Goal: Transaction & Acquisition: Book appointment/travel/reservation

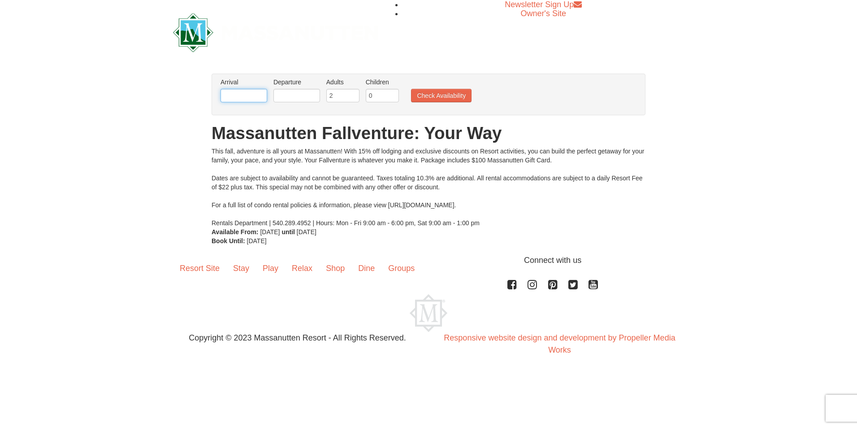
click at [256, 97] on input "text" at bounding box center [243, 95] width 47 height 13
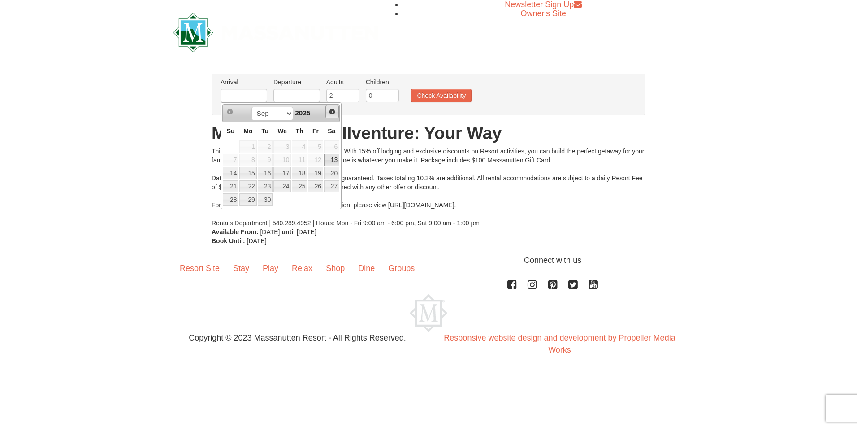
click at [333, 113] on span "Next" at bounding box center [332, 111] width 7 height 7
click at [227, 198] on link "23" at bounding box center [231, 199] width 16 height 13
type input "[DATE]"
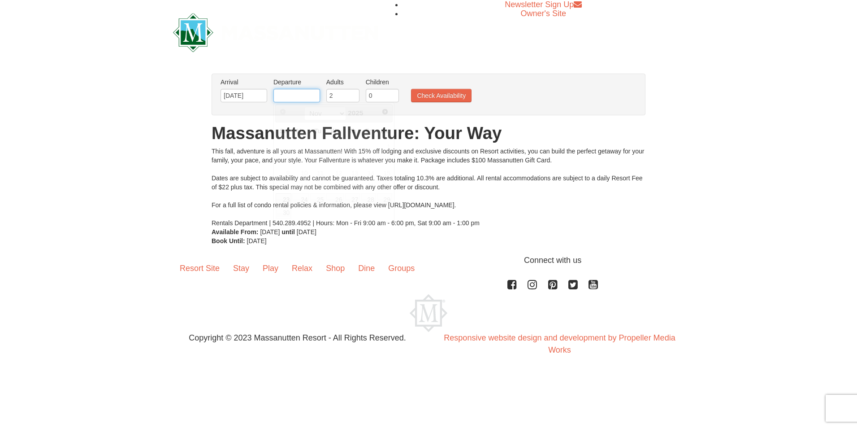
click at [303, 95] on input "text" at bounding box center [296, 95] width 47 height 13
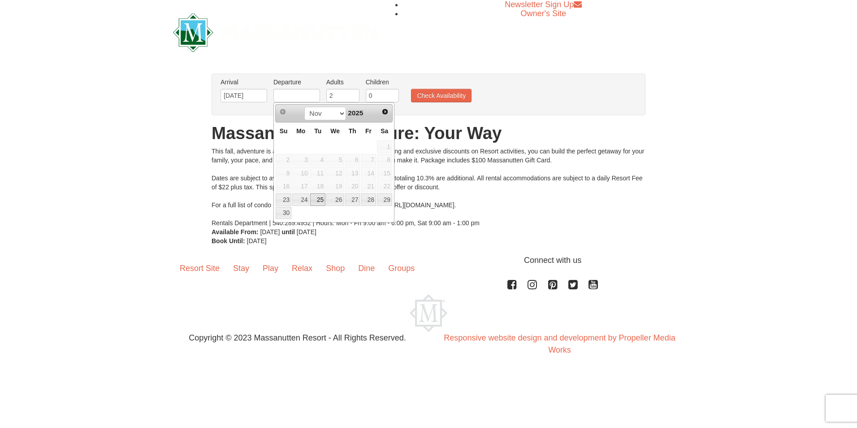
click at [317, 202] on link "25" at bounding box center [317, 199] width 15 height 13
type input "[DATE]"
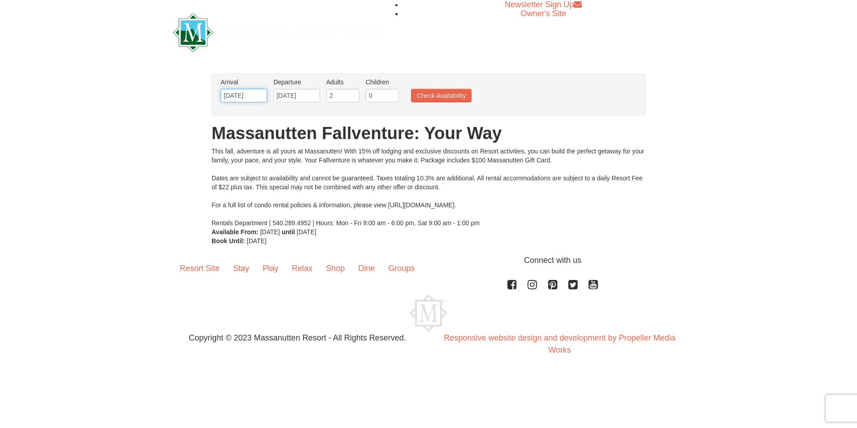
click at [249, 99] on input "[DATE]" at bounding box center [243, 95] width 47 height 13
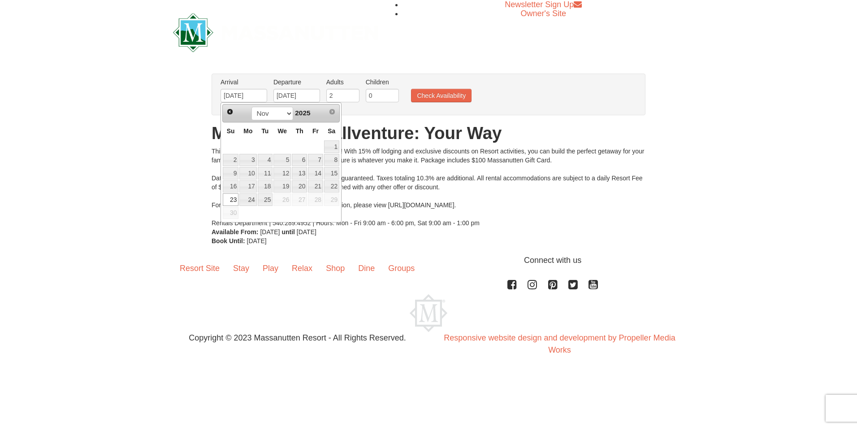
click at [342, 60] on div at bounding box center [275, 32] width 219 height 65
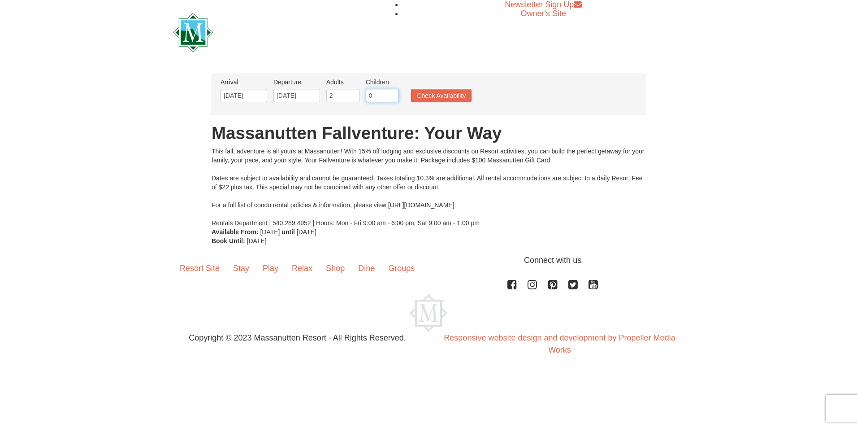
click at [372, 94] on input "0" at bounding box center [382, 95] width 33 height 13
click at [392, 93] on input "1" at bounding box center [382, 95] width 33 height 13
type input "2"
click at [392, 93] on input "2" at bounding box center [382, 95] width 33 height 13
click at [428, 98] on button "Check Availability" at bounding box center [441, 95] width 61 height 13
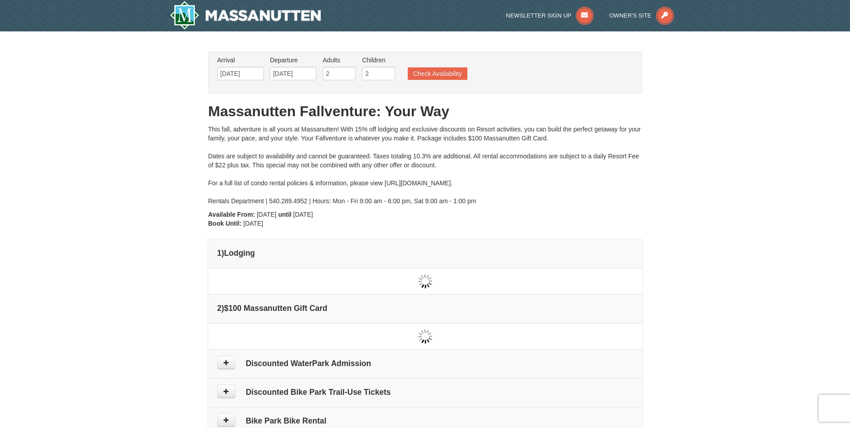
type input "[DATE]"
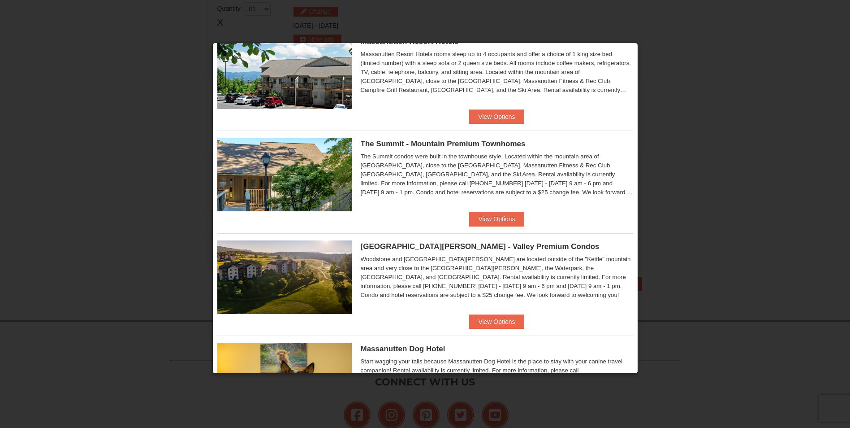
scroll to position [218, 0]
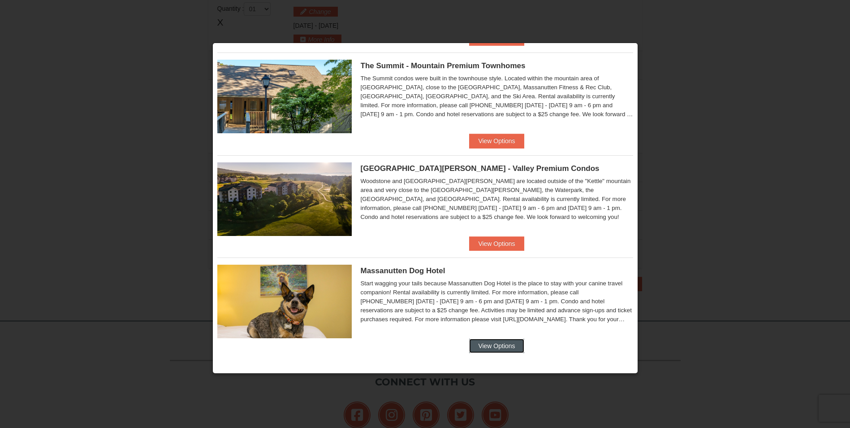
click at [485, 343] on button "View Options" at bounding box center [496, 345] width 55 height 14
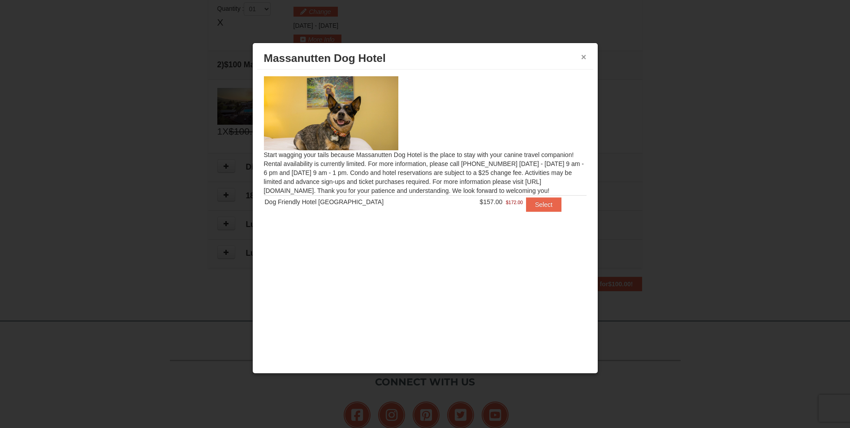
click at [586, 56] on button "×" at bounding box center [583, 56] width 5 height 9
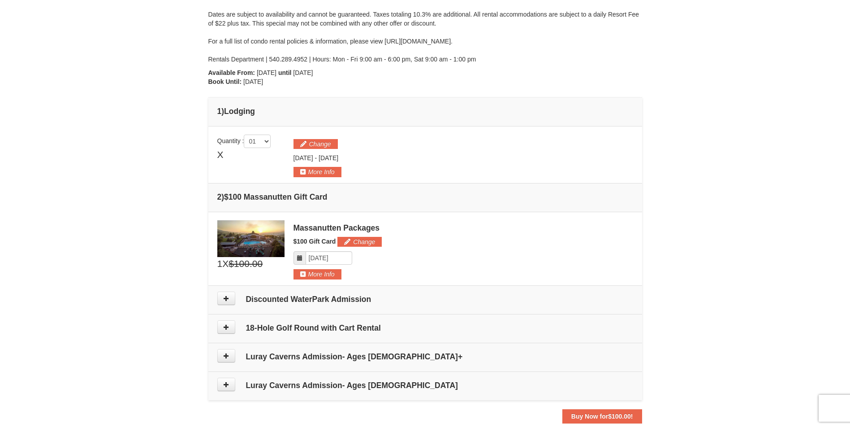
scroll to position [139, 0]
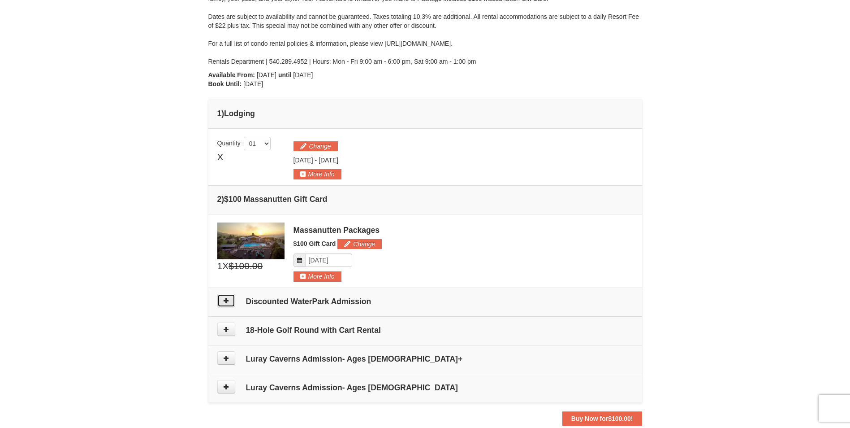
click at [234, 300] on button at bounding box center [226, 300] width 18 height 13
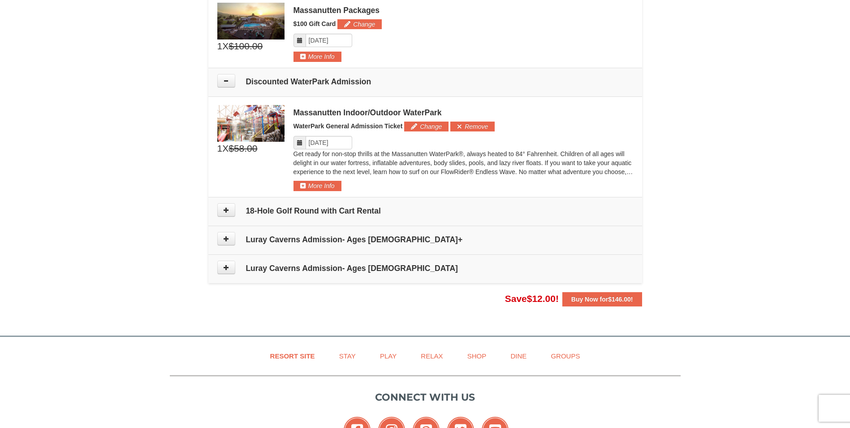
scroll to position [337, 0]
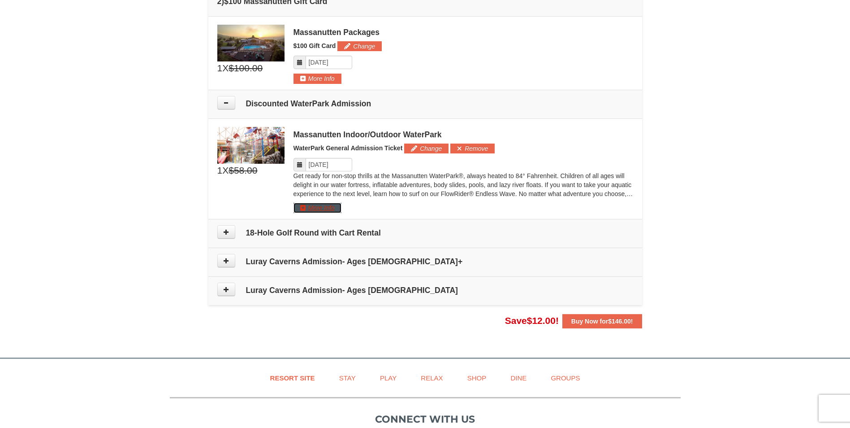
click at [329, 208] on button "More Info" at bounding box center [318, 208] width 48 height 10
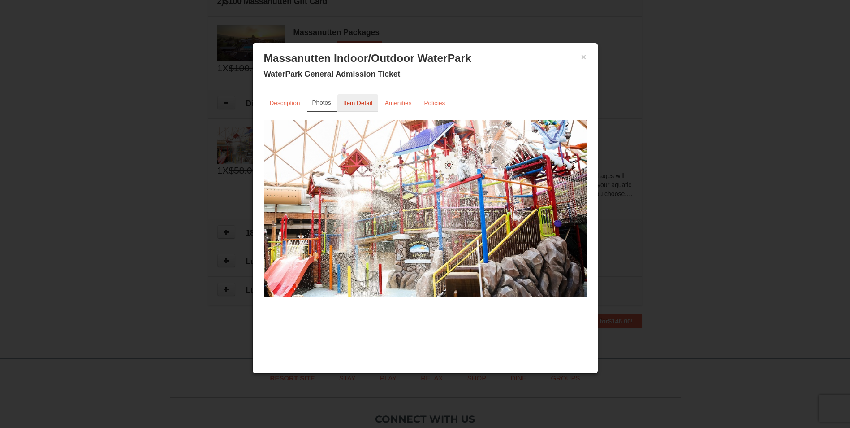
click at [353, 104] on small "Item Detail" at bounding box center [357, 102] width 29 height 7
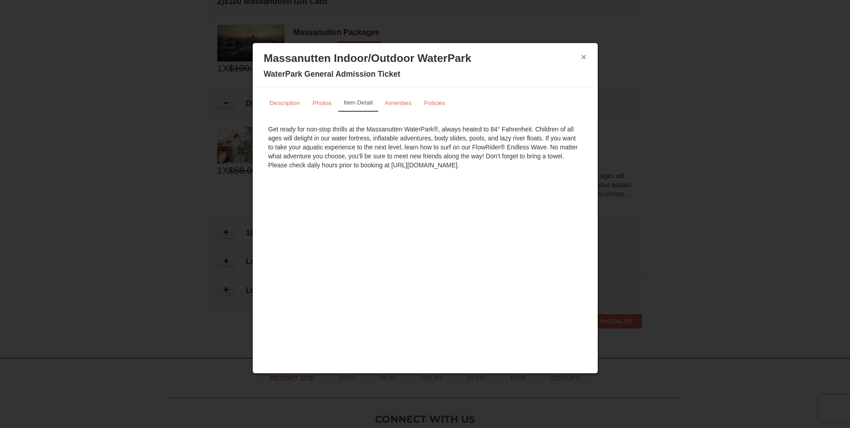
click at [583, 56] on button "×" at bounding box center [583, 56] width 5 height 9
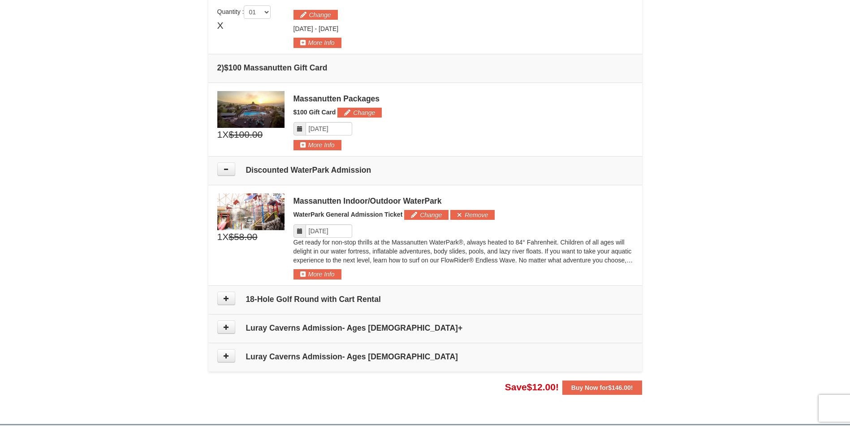
scroll to position [247, 0]
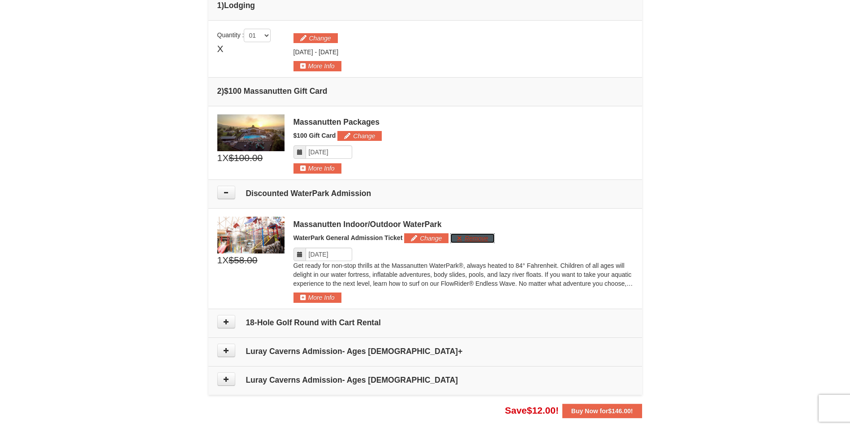
click at [463, 233] on button "Remove" at bounding box center [472, 238] width 44 height 10
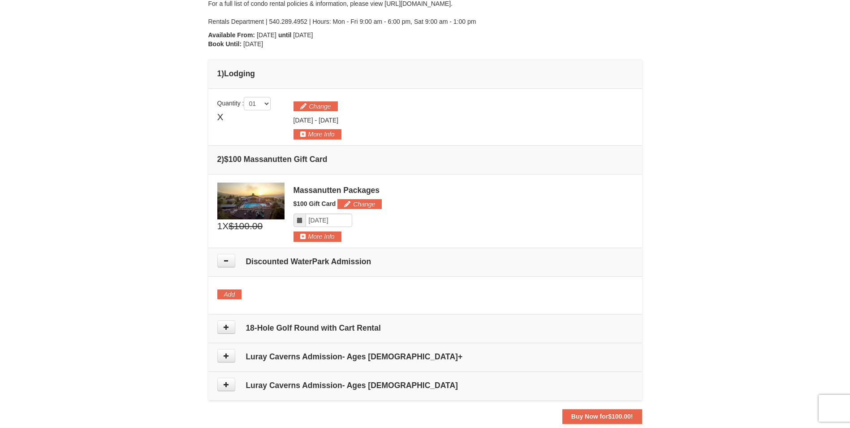
scroll to position [269, 0]
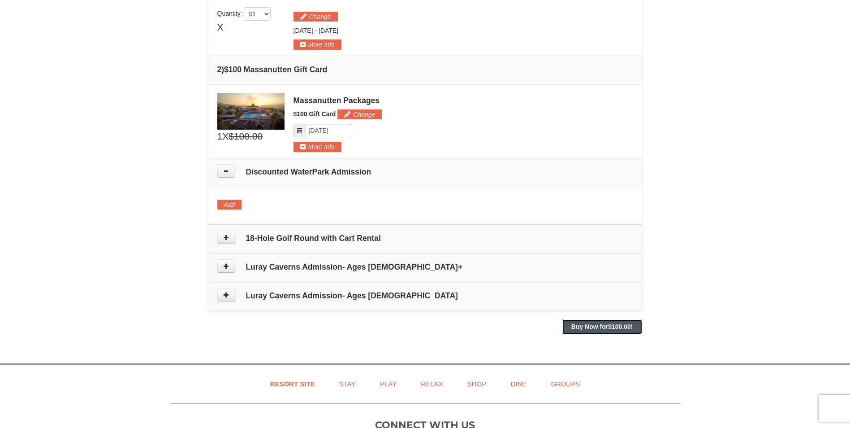
click at [584, 330] on strong "Buy Now for $100.00 !" at bounding box center [602, 326] width 62 height 7
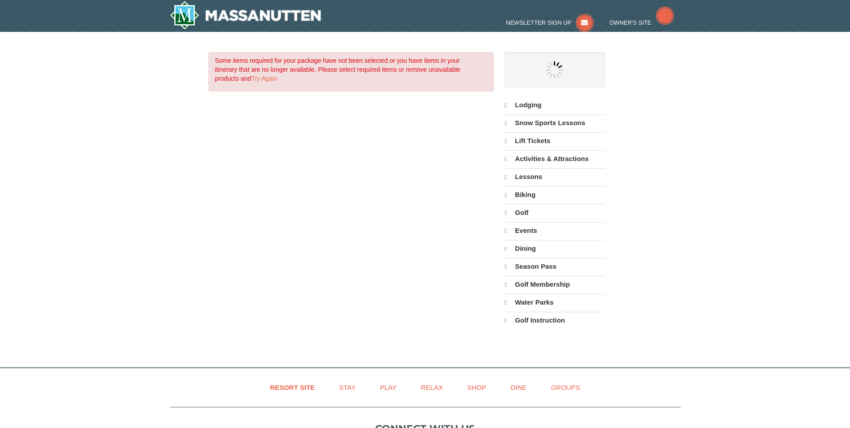
select select "9"
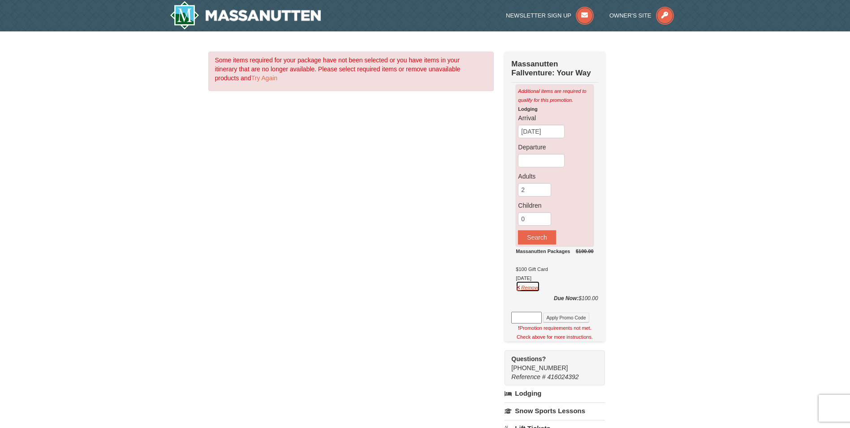
click at [519, 290] on button "Remove" at bounding box center [528, 286] width 24 height 11
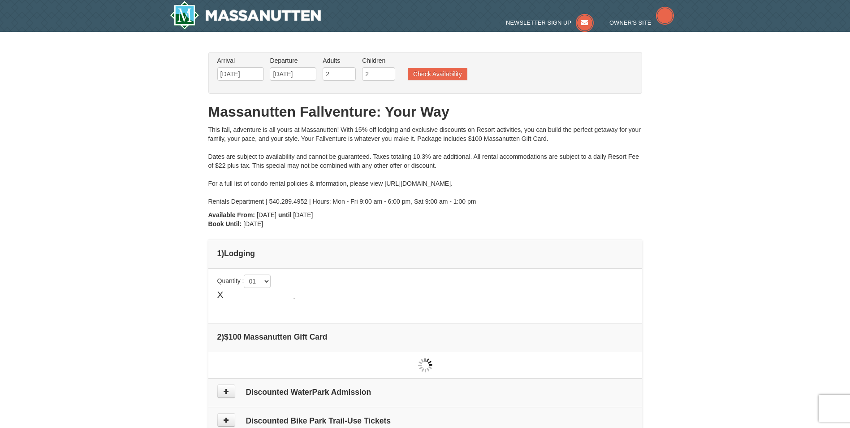
type input "[DATE]"
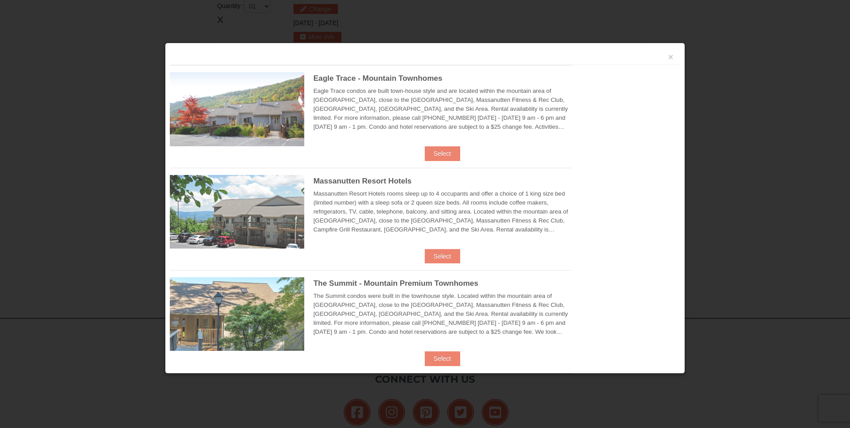
scroll to position [274, 0]
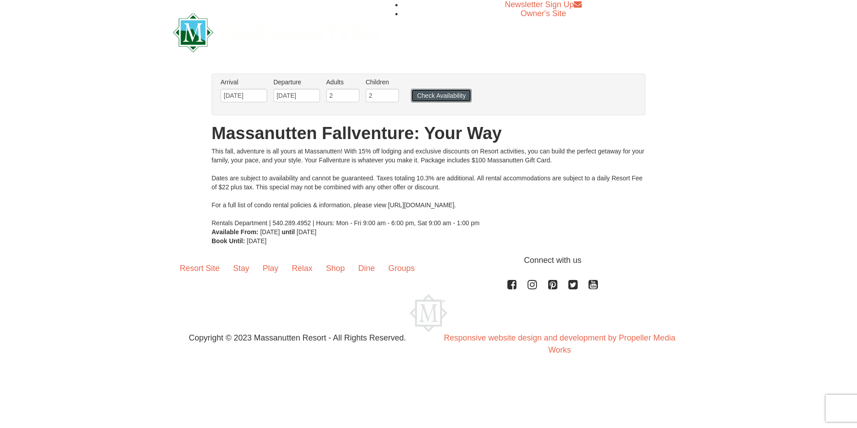
click at [430, 97] on button "Check Availability" at bounding box center [441, 95] width 61 height 13
drag, startPoint x: 335, startPoint y: 97, endPoint x: 313, endPoint y: 96, distance: 22.0
click at [313, 96] on ul "Arrival Please format dates MM/DD/YYYY Please format dates MM/DD/YYYY [DATE] De…" at bounding box center [423, 92] width 411 height 29
type input "4"
click at [441, 98] on button "Check Availability" at bounding box center [441, 95] width 61 height 13
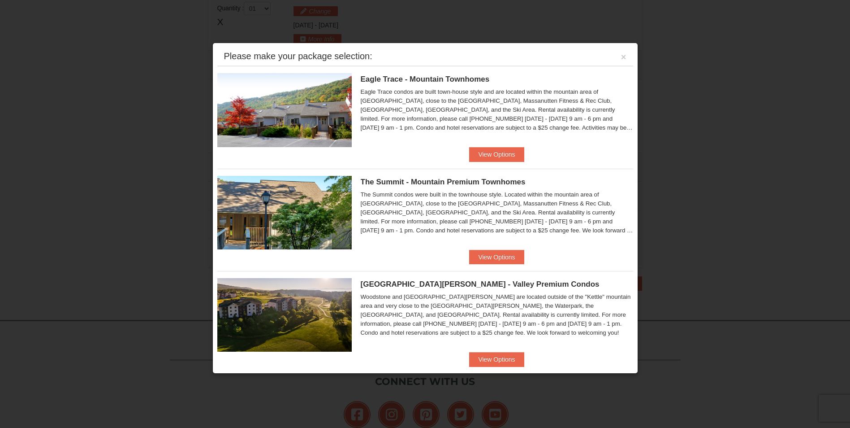
scroll to position [13, 0]
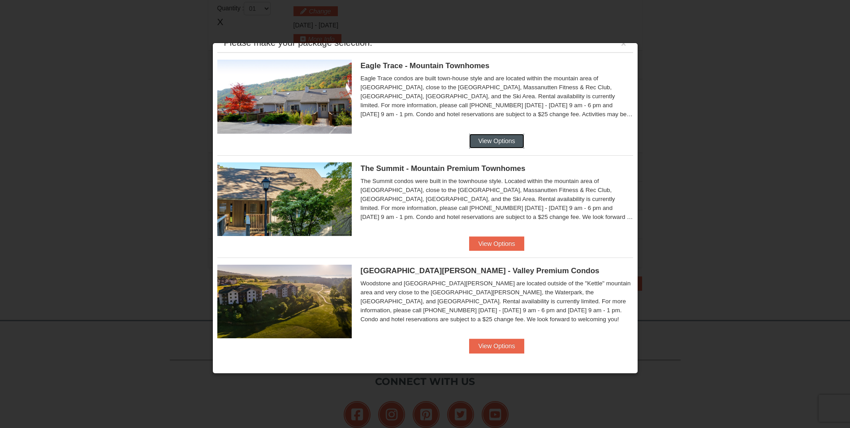
click at [491, 139] on button "View Options" at bounding box center [496, 141] width 55 height 14
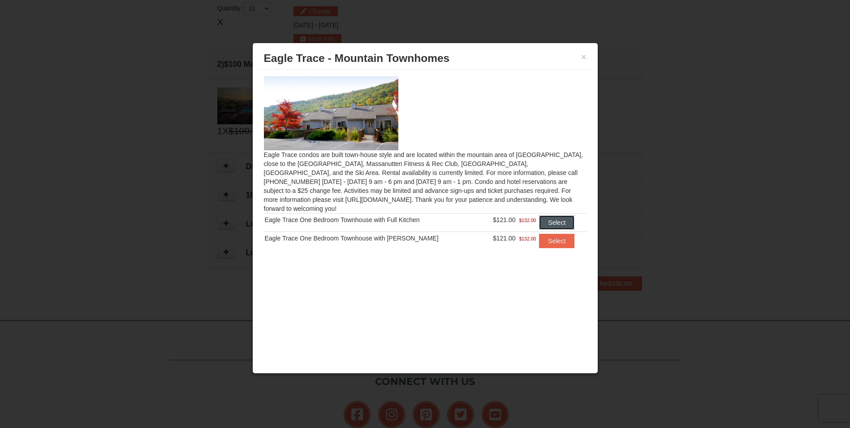
click at [558, 215] on button "Select" at bounding box center [556, 222] width 35 height 14
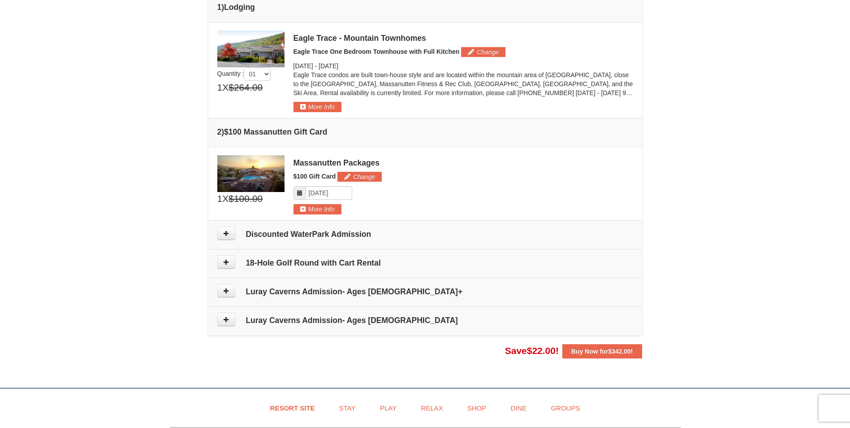
scroll to position [229, 0]
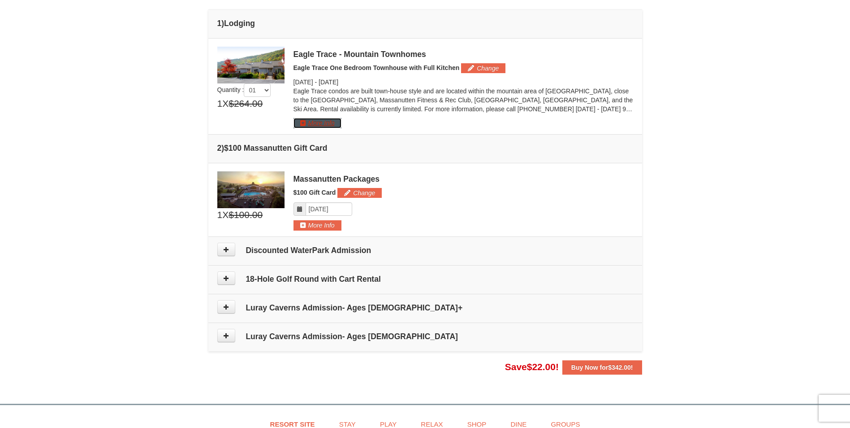
click at [330, 122] on button "More Info" at bounding box center [318, 123] width 48 height 10
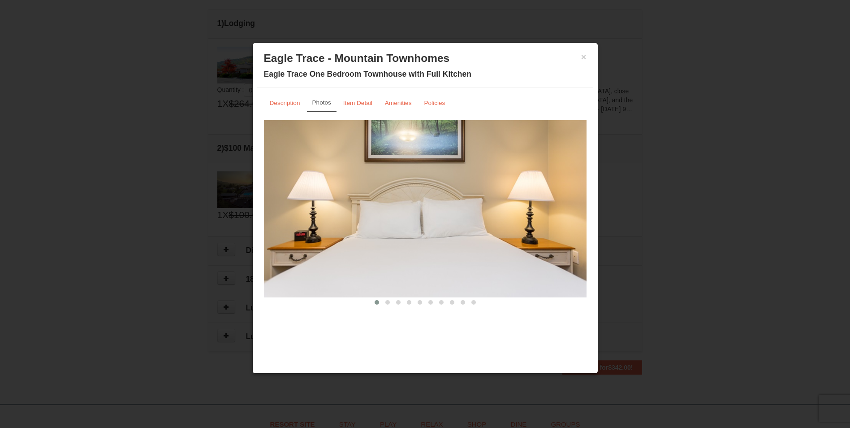
drag, startPoint x: 496, startPoint y: 247, endPoint x: 429, endPoint y: 245, distance: 67.3
click at [429, 245] on img at bounding box center [425, 208] width 323 height 177
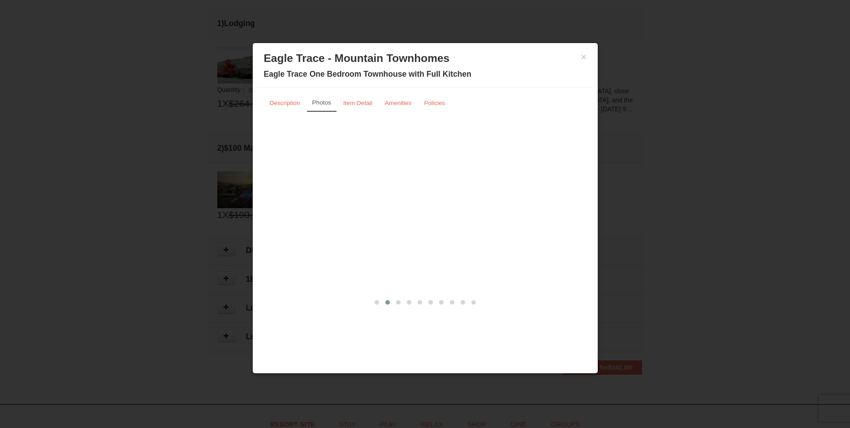
drag, startPoint x: 411, startPoint y: 245, endPoint x: 395, endPoint y: 245, distance: 16.6
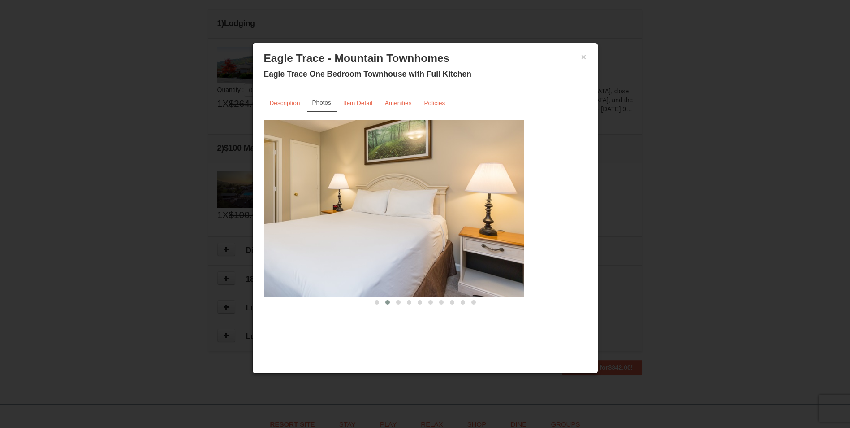
drag, startPoint x: 494, startPoint y: 238, endPoint x: 358, endPoint y: 238, distance: 136.2
click at [359, 238] on img at bounding box center [363, 208] width 323 height 177
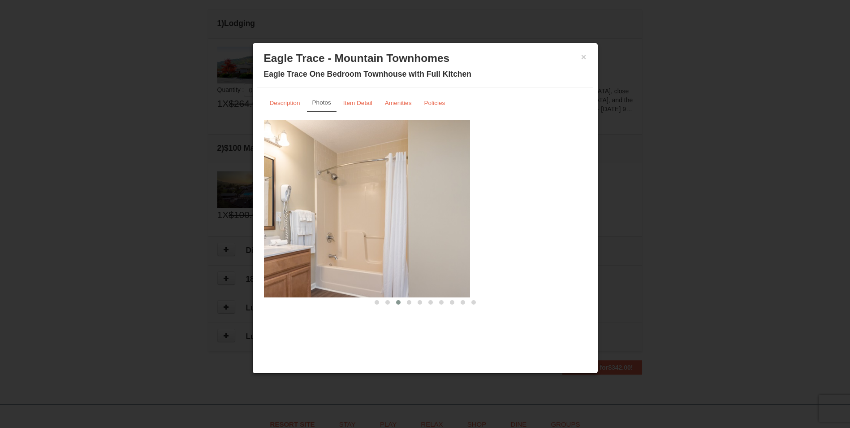
drag, startPoint x: 491, startPoint y: 229, endPoint x: 351, endPoint y: 233, distance: 140.3
click at [357, 233] on img at bounding box center [308, 208] width 323 height 177
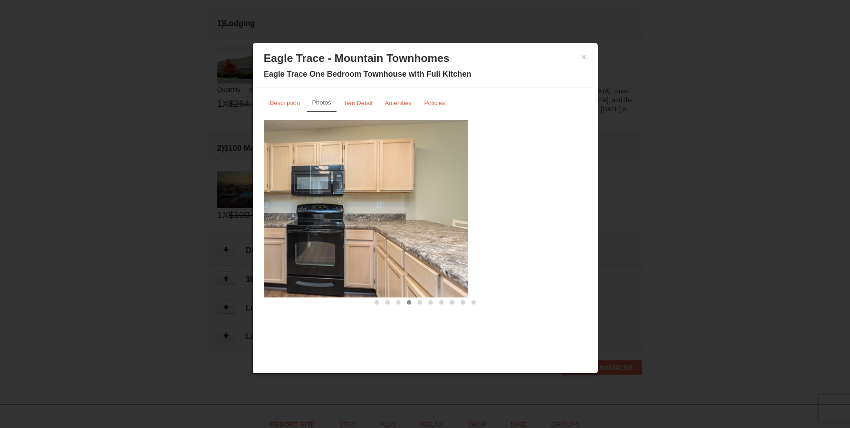
drag, startPoint x: 510, startPoint y: 237, endPoint x: 345, endPoint y: 233, distance: 165.4
click at [359, 235] on img at bounding box center [307, 208] width 323 height 177
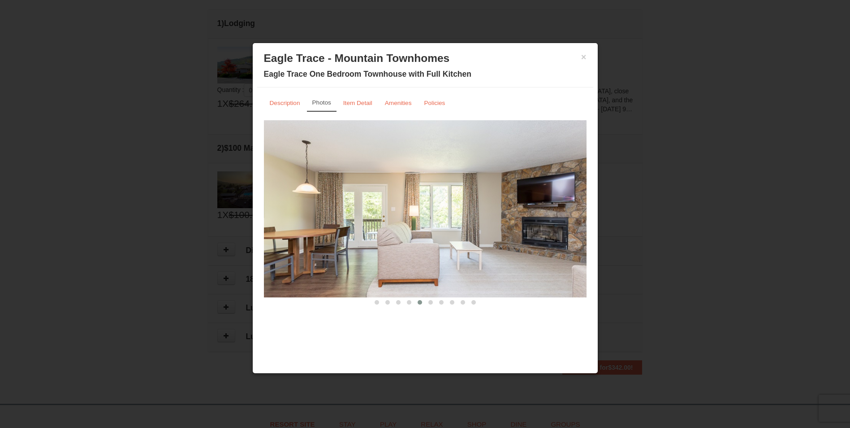
drag, startPoint x: 522, startPoint y: 232, endPoint x: 380, endPoint y: 238, distance: 141.8
click at [382, 238] on img at bounding box center [425, 208] width 323 height 177
drag, startPoint x: 562, startPoint y: 223, endPoint x: 422, endPoint y: 222, distance: 140.7
click at [425, 222] on img at bounding box center [425, 208] width 323 height 177
click at [566, 209] on img at bounding box center [425, 208] width 323 height 177
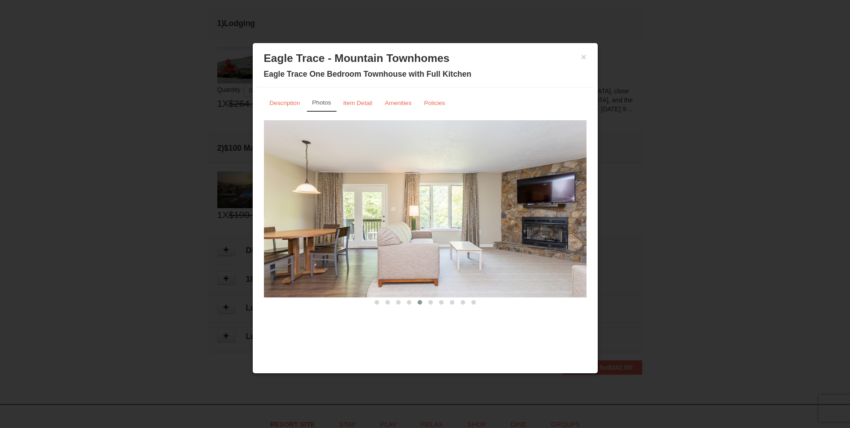
click at [566, 209] on img at bounding box center [425, 208] width 323 height 177
click at [431, 303] on span at bounding box center [430, 302] width 4 height 4
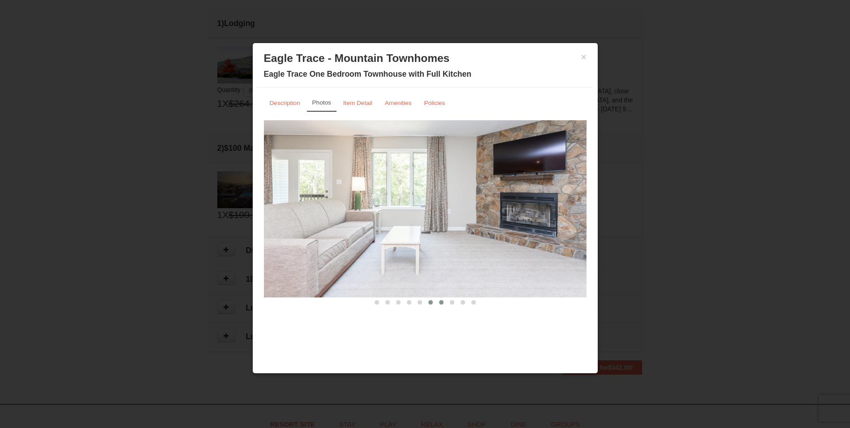
click at [439, 303] on span at bounding box center [441, 302] width 4 height 4
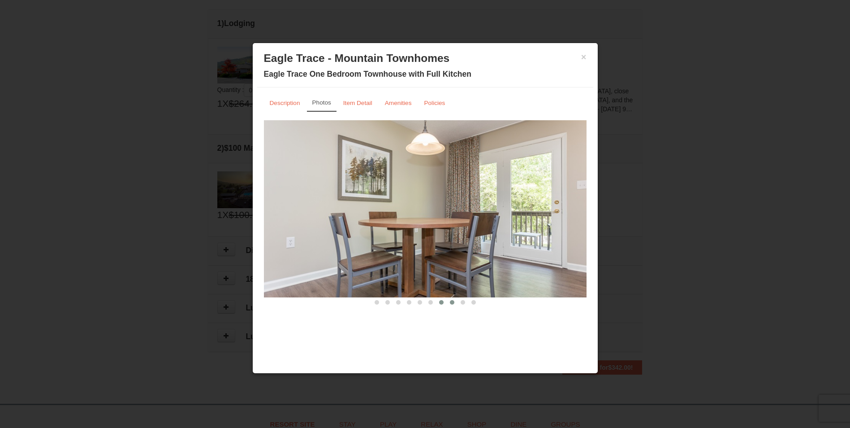
click at [454, 302] on button at bounding box center [452, 302] width 11 height 9
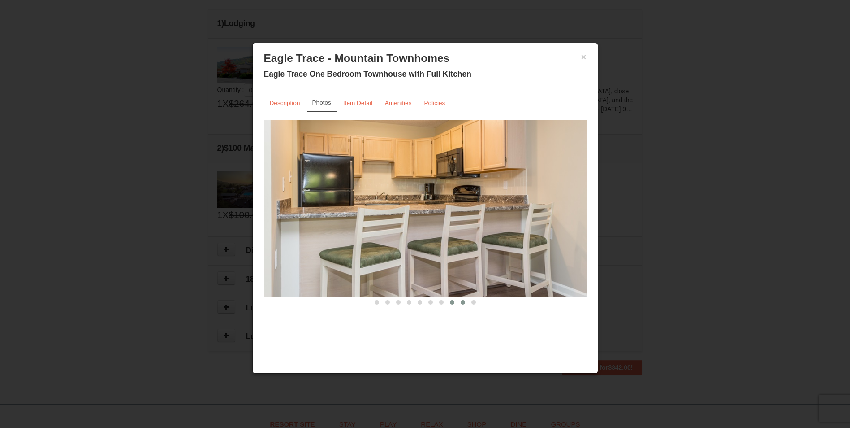
click at [461, 304] on span at bounding box center [463, 302] width 4 height 4
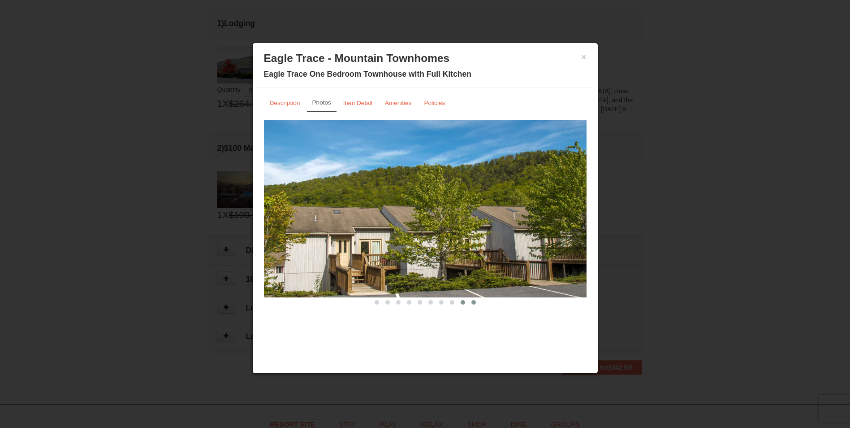
click at [473, 305] on button at bounding box center [473, 302] width 11 height 9
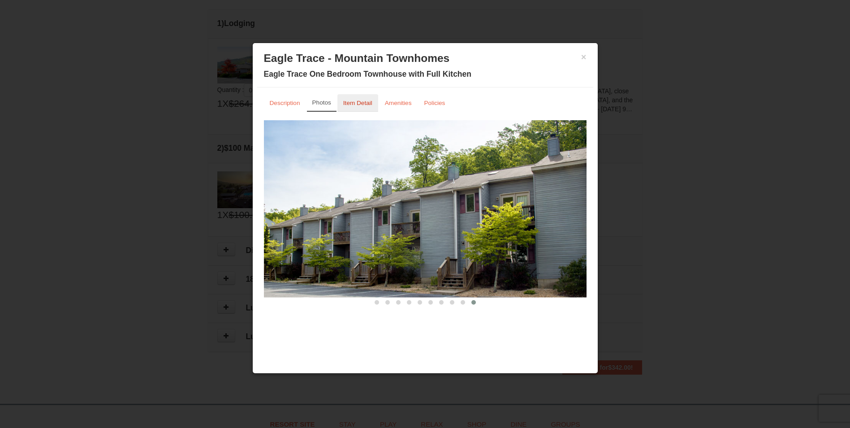
click at [367, 103] on small "Item Detail" at bounding box center [357, 102] width 29 height 7
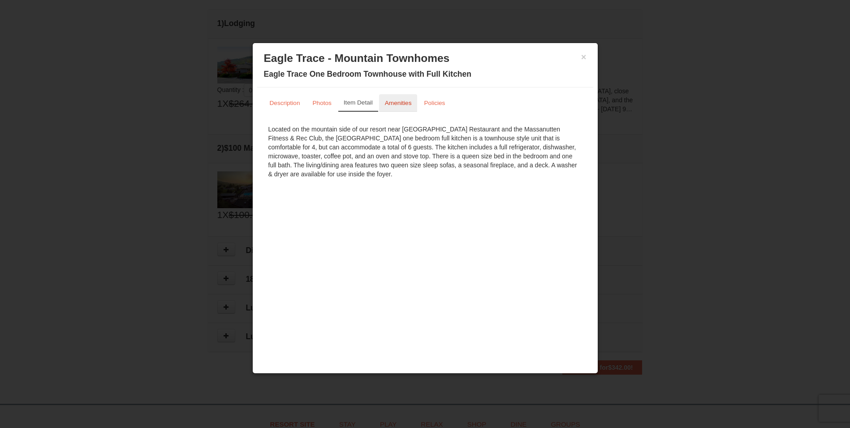
click at [405, 106] on small "Amenities" at bounding box center [398, 102] width 27 height 7
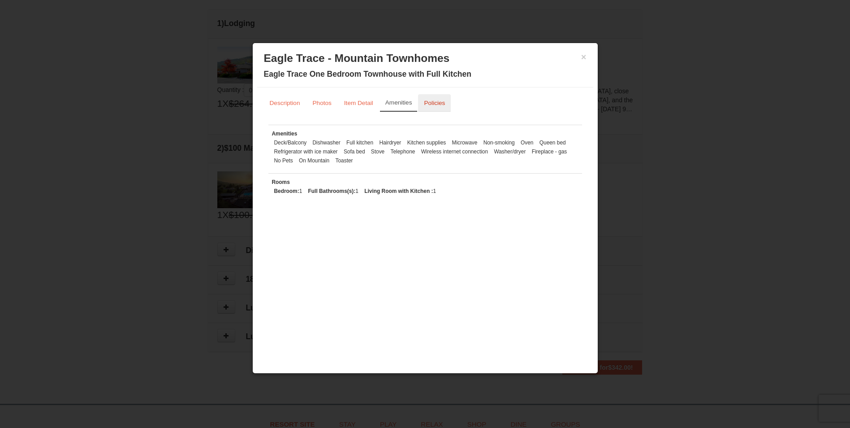
click at [427, 106] on small "Policies" at bounding box center [434, 102] width 21 height 7
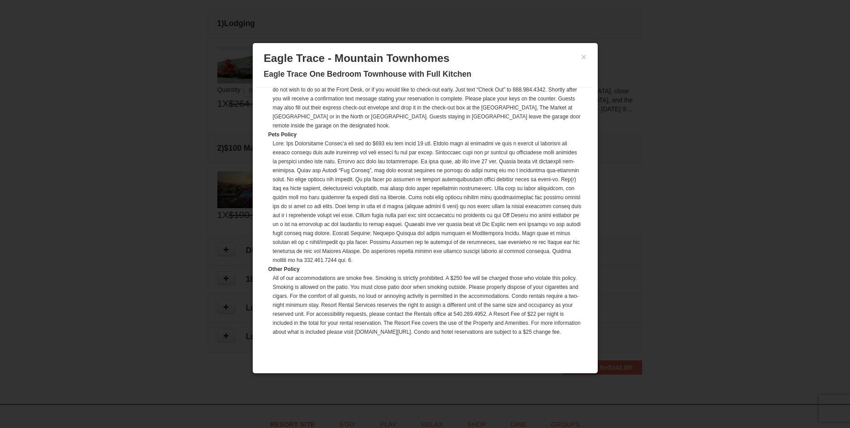
scroll to position [203, 0]
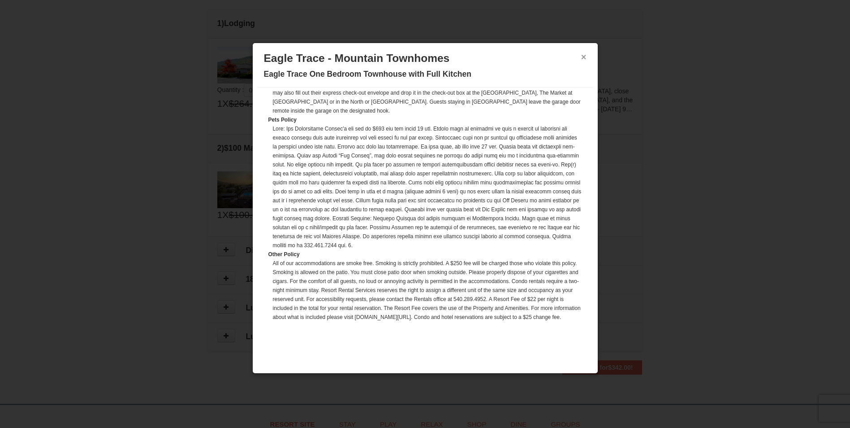
click at [584, 57] on button "×" at bounding box center [583, 56] width 5 height 9
